Goal: Find specific page/section: Find specific page/section

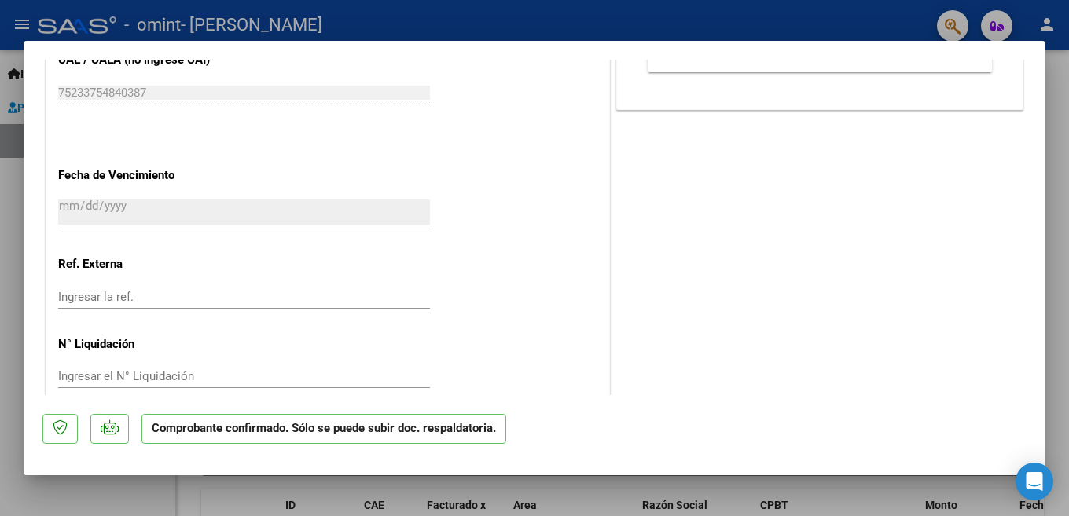
scroll to position [1119, 0]
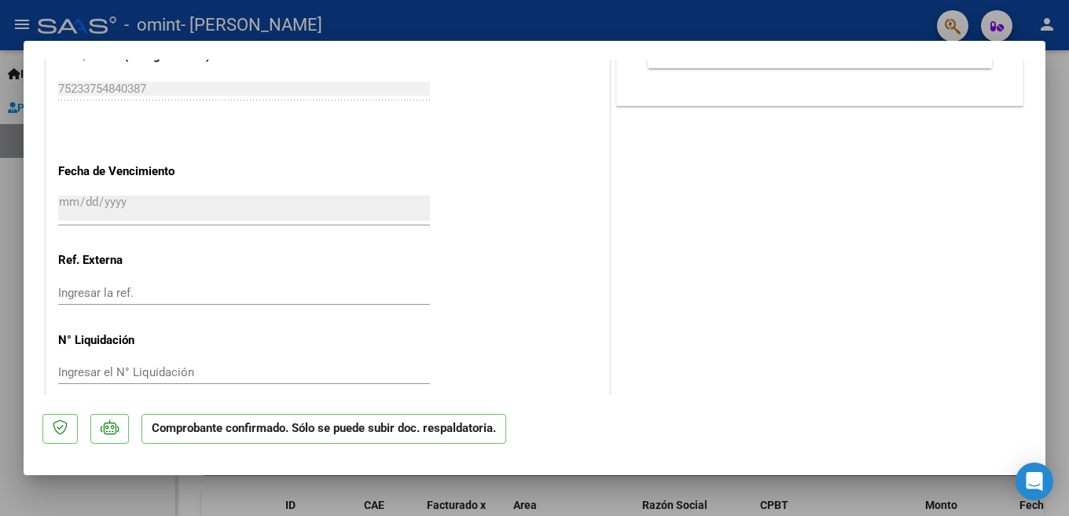
click at [13, 402] on div at bounding box center [534, 258] width 1069 height 516
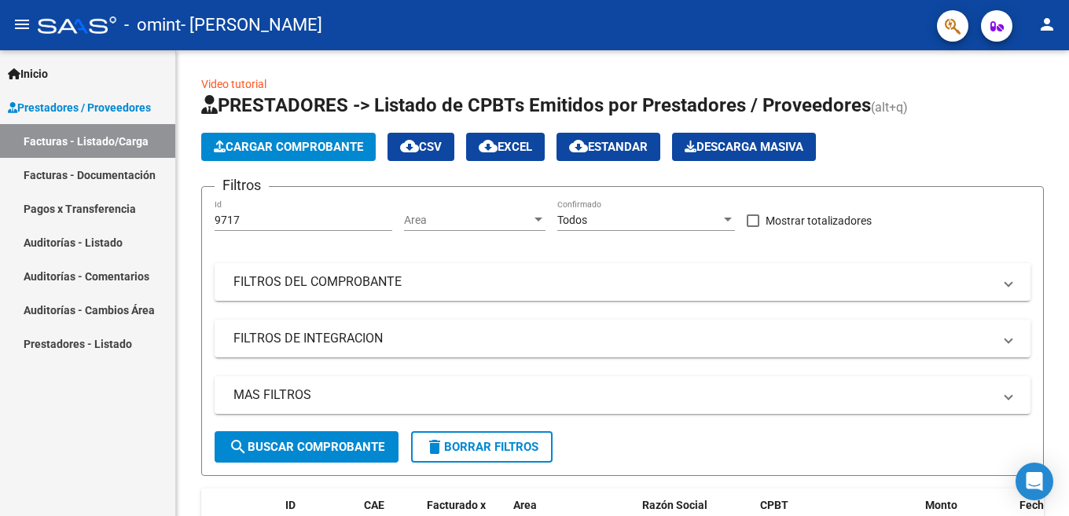
click at [117, 138] on link "Facturas - Listado/Carga" at bounding box center [87, 141] width 175 height 34
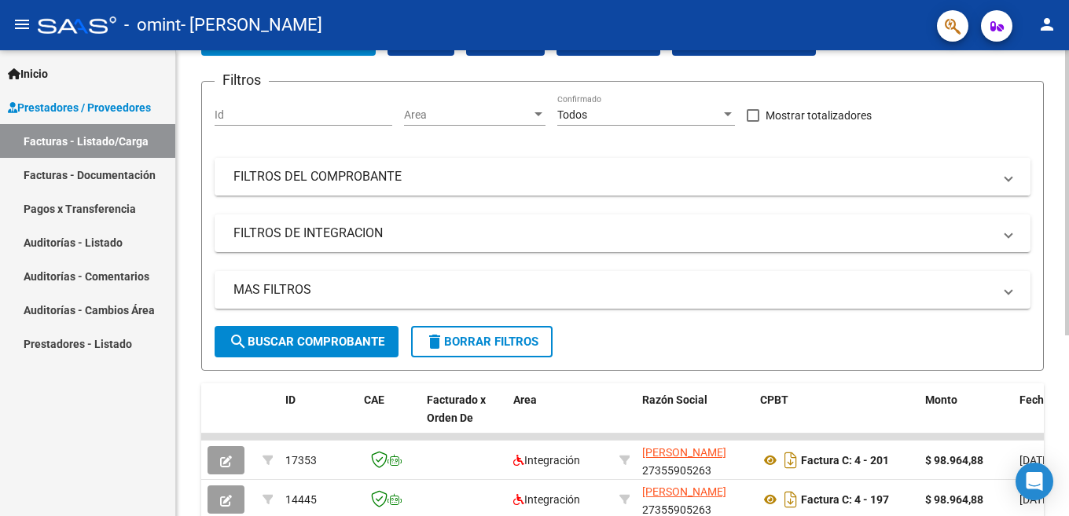
scroll to position [60, 0]
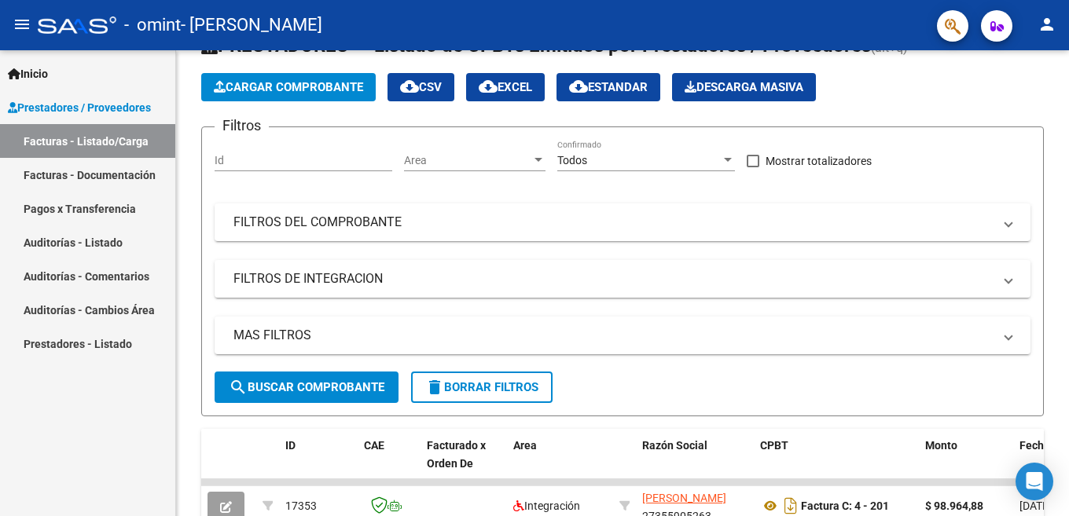
click at [87, 211] on link "Pagos x Transferencia" at bounding box center [87, 209] width 175 height 34
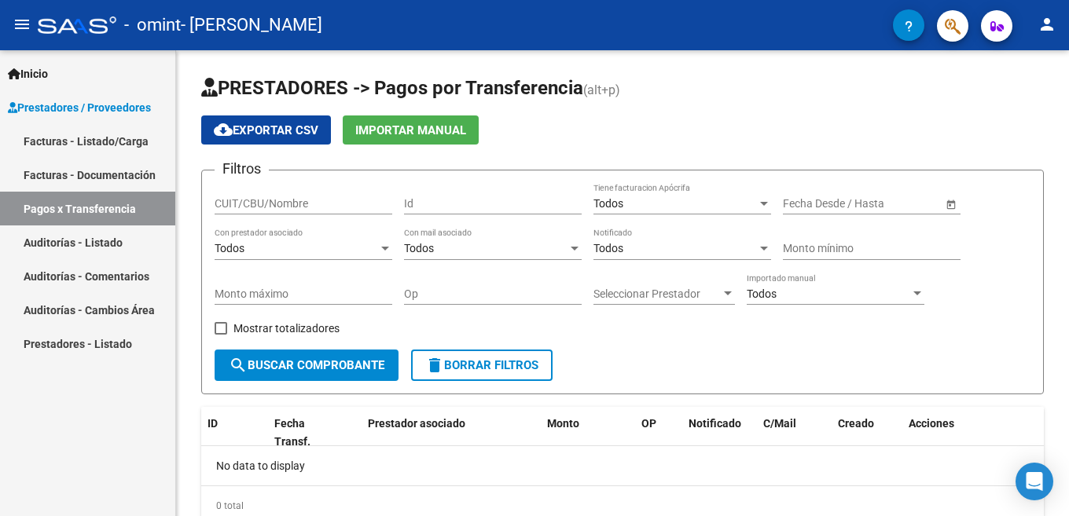
click at [100, 147] on link "Facturas - Listado/Carga" at bounding box center [87, 141] width 175 height 34
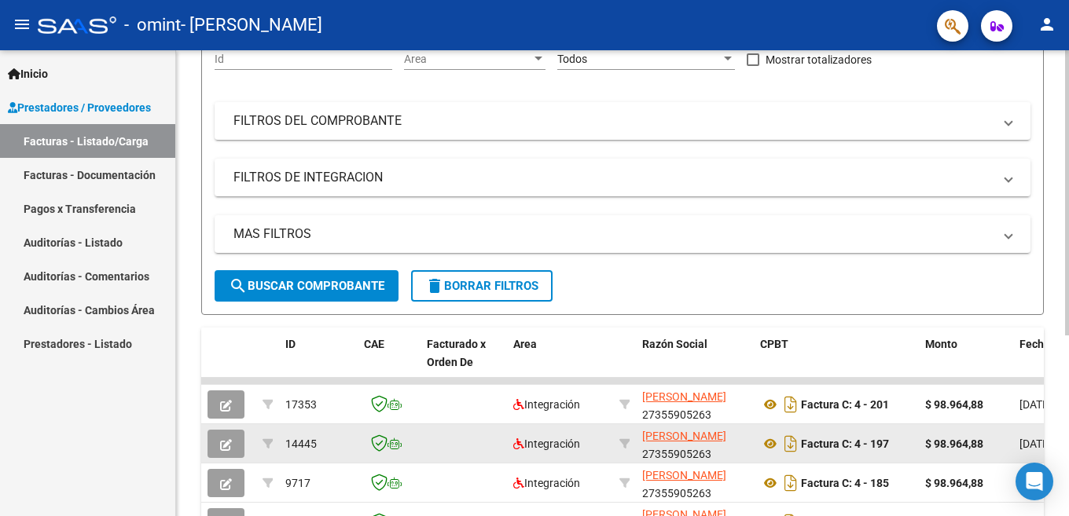
scroll to position [236, 0]
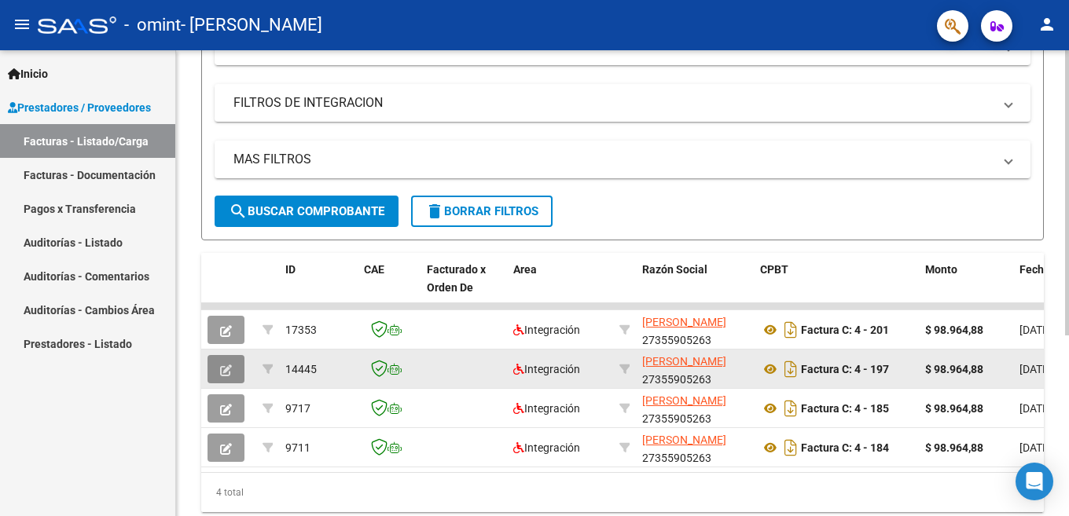
click at [232, 369] on button "button" at bounding box center [226, 369] width 37 height 28
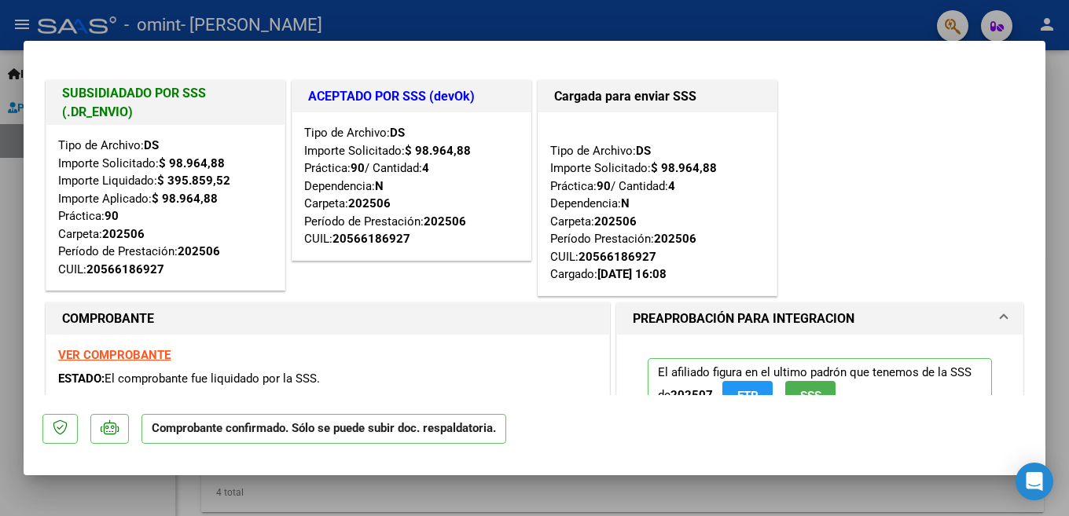
click at [159, 360] on strong "VER COMPROBANTE" at bounding box center [114, 355] width 112 height 14
